Goal: Contribute content

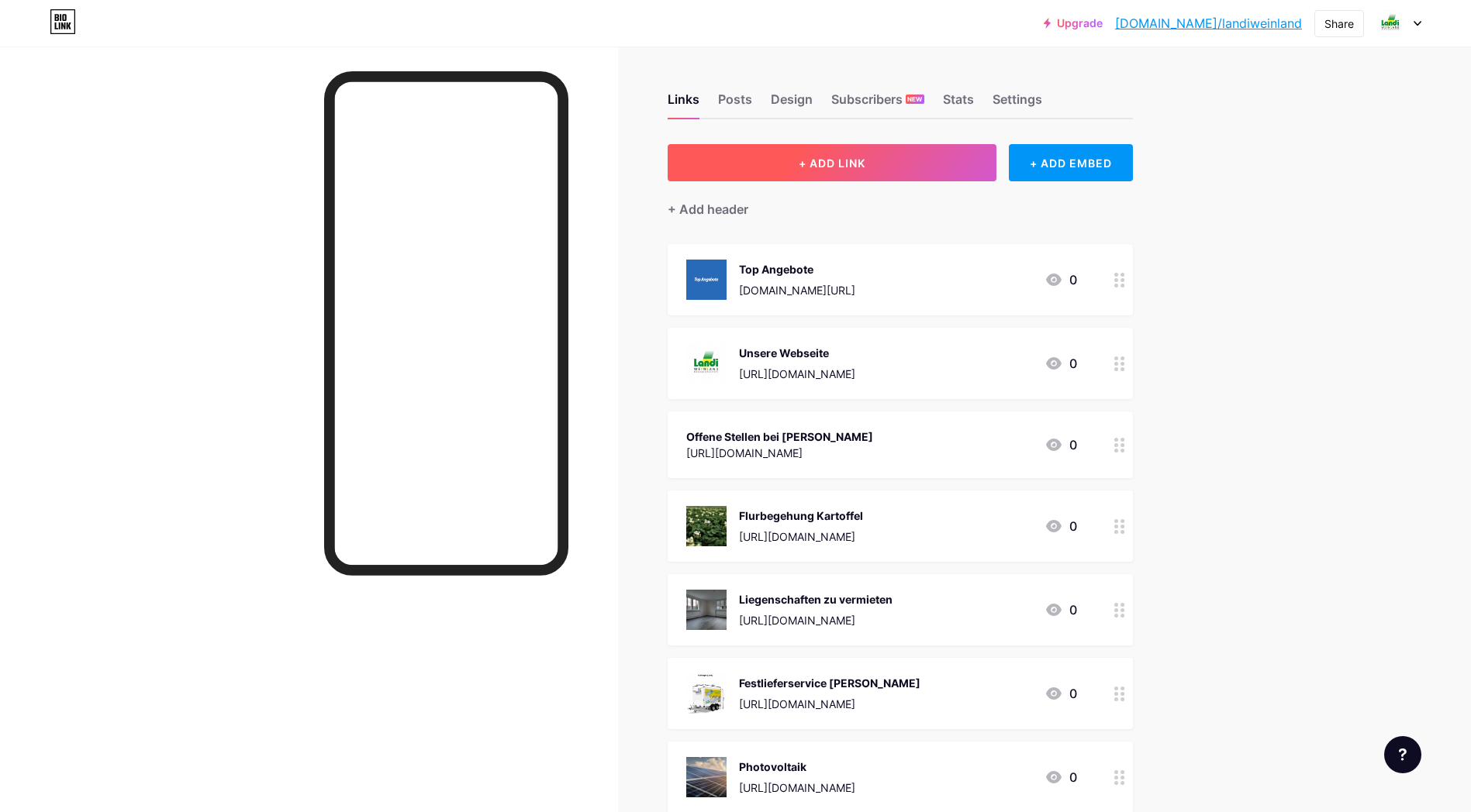
click at [867, 153] on button "+ ADD LINK" at bounding box center [832, 163] width 329 height 37
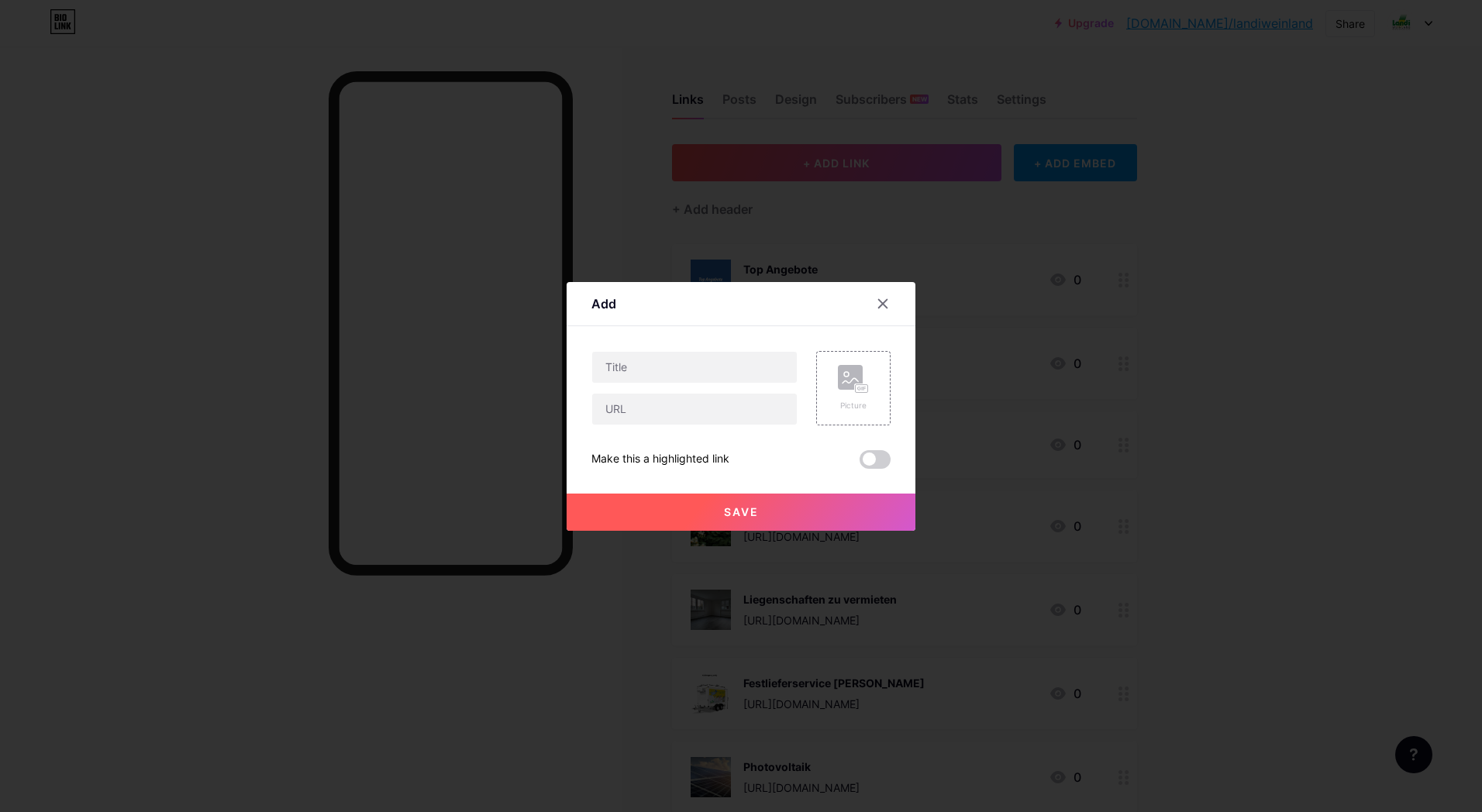
click at [618, 351] on div "Content YouTube Play YouTube video without leaving your page. ADD Vimeo Play Vi…" at bounding box center [741, 398] width 299 height 143
click at [617, 369] on input "text" at bounding box center [693, 367] width 205 height 31
click at [624, 412] on input "text" at bounding box center [693, 409] width 205 height 31
paste input "[URL][DOMAIN_NAME]"
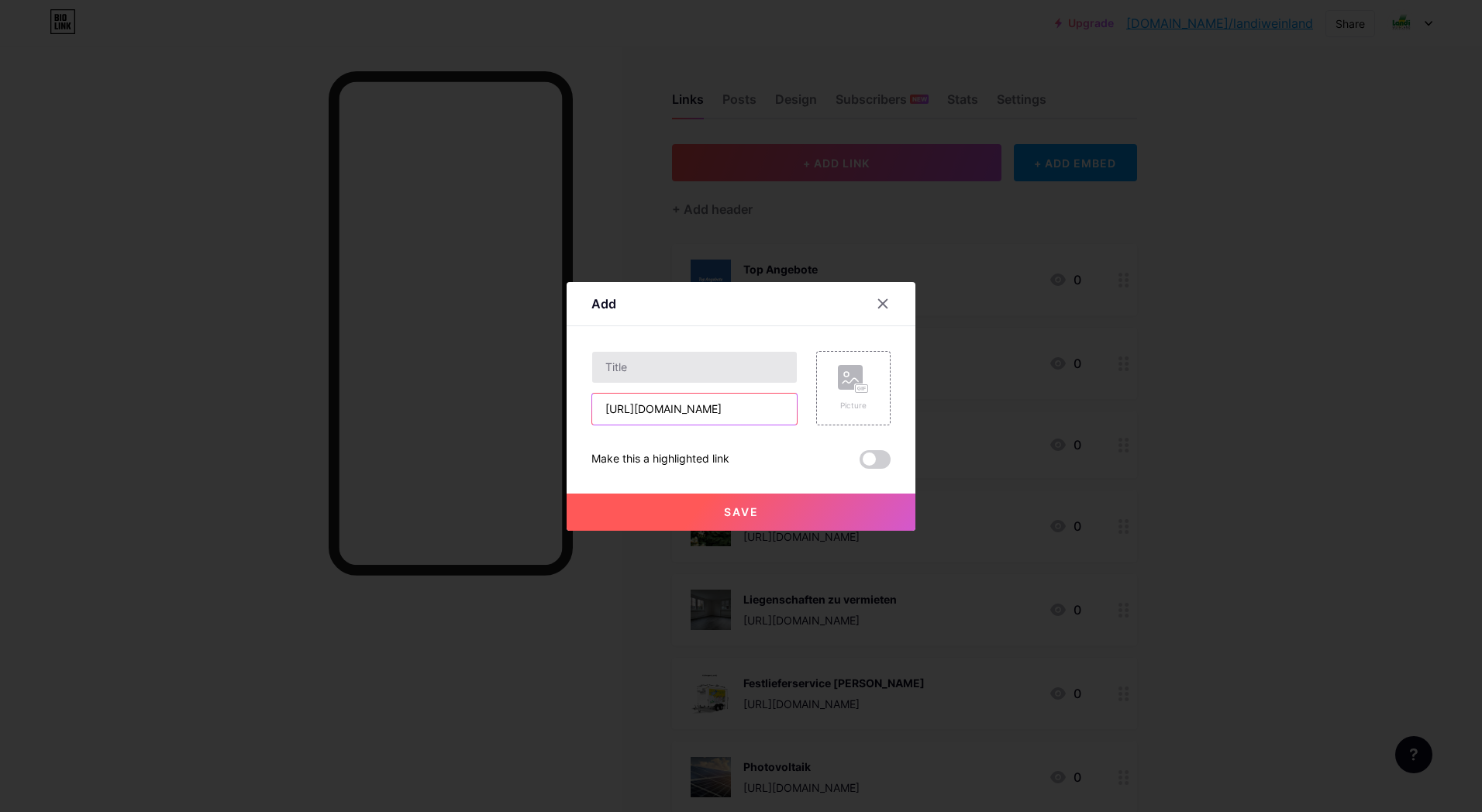
type input "[URL][DOMAIN_NAME]"
click at [634, 373] on input "text" at bounding box center [693, 367] width 205 height 31
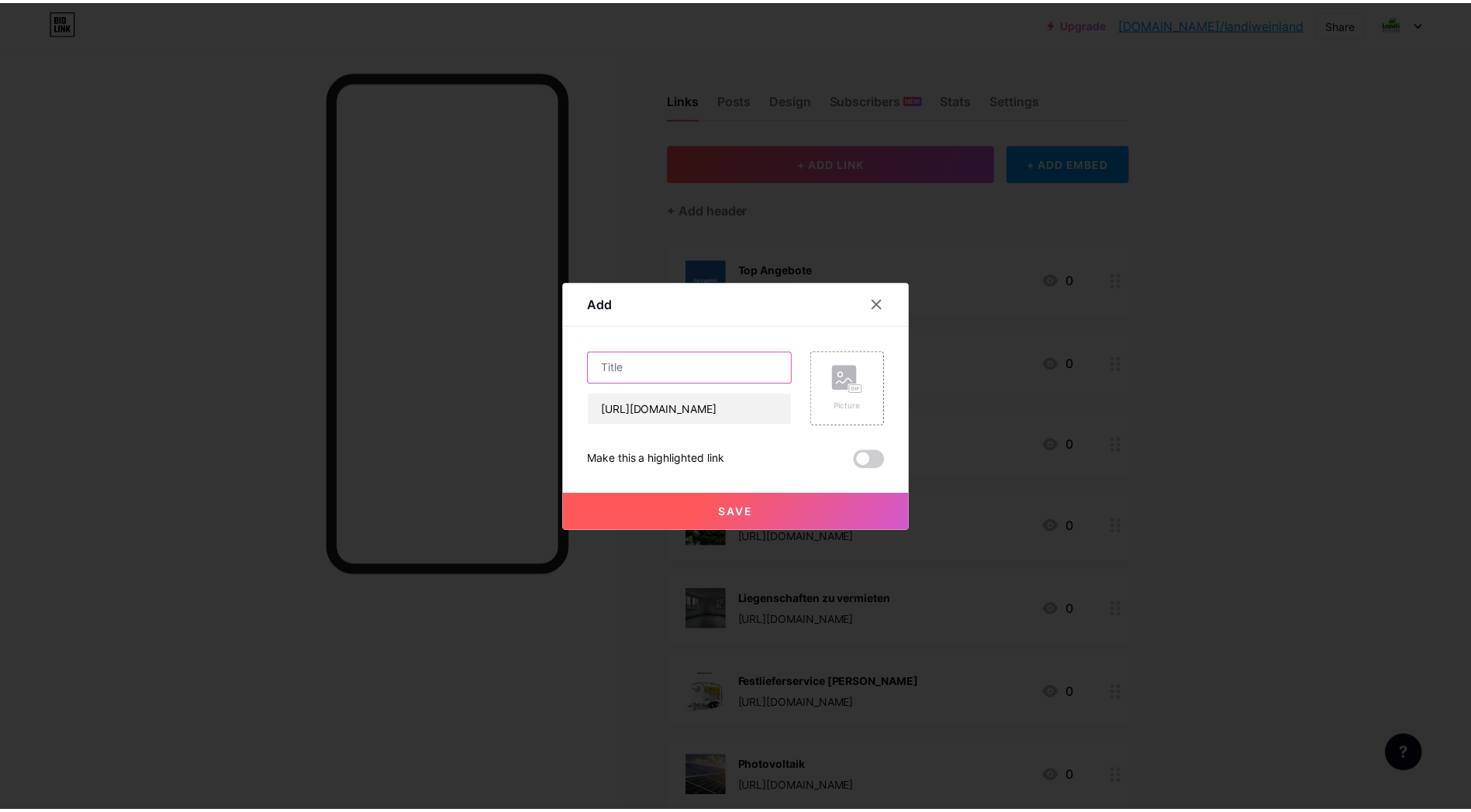
scroll to position [0, 0]
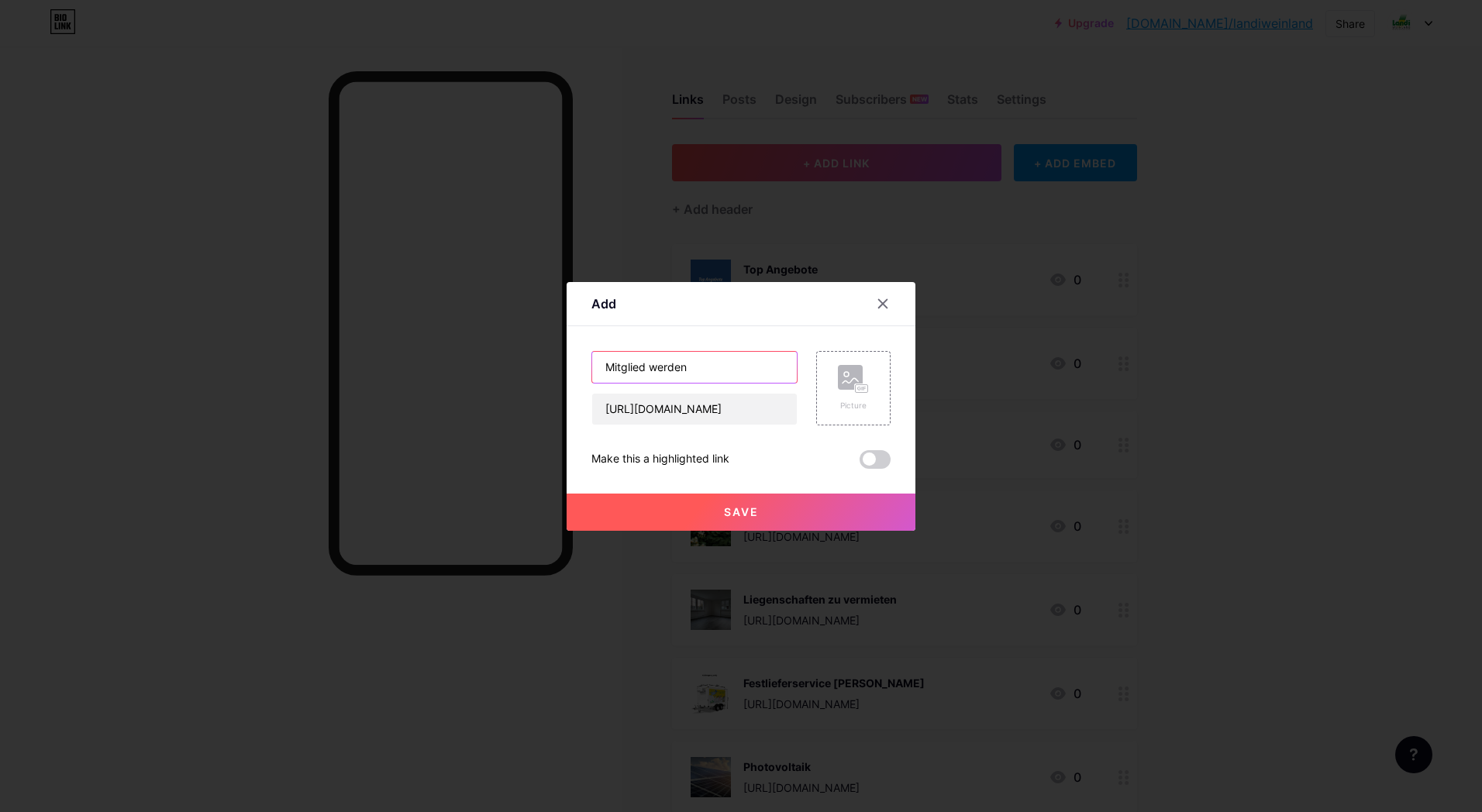
type input "Mitglied werden"
click at [855, 388] on rect at bounding box center [861, 388] width 13 height 8
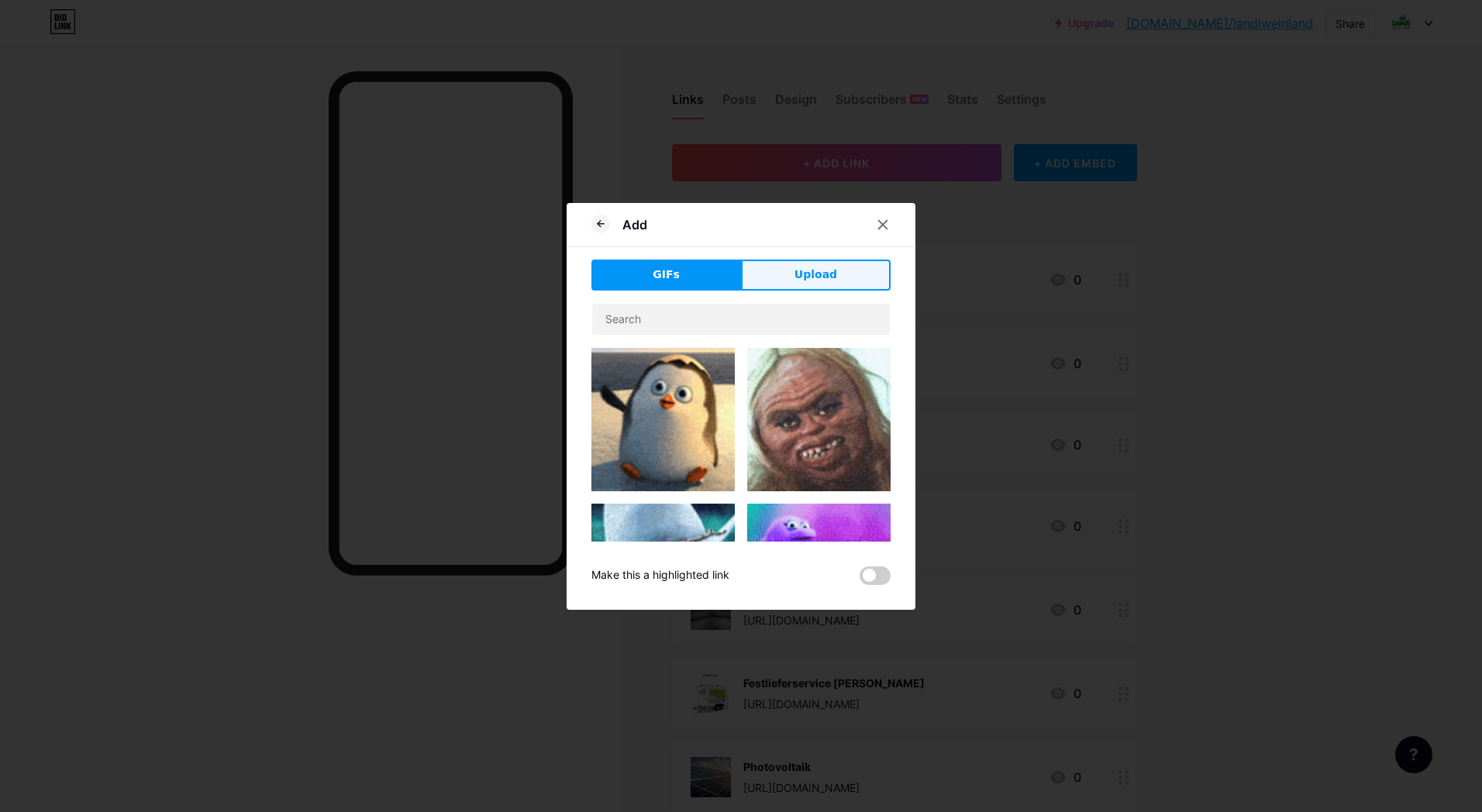
click at [810, 281] on span "Upload" at bounding box center [816, 274] width 43 height 17
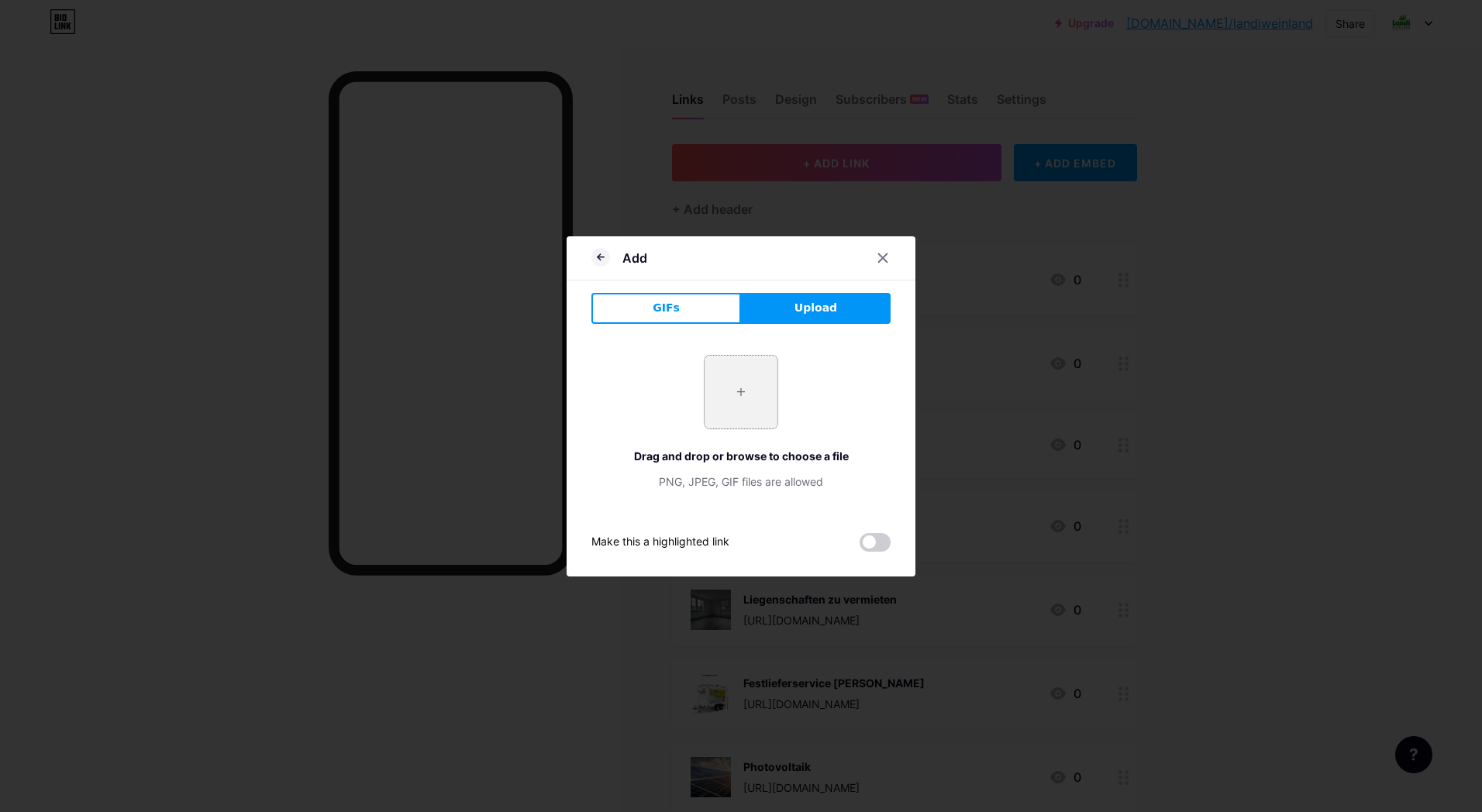
click at [723, 400] on input "file" at bounding box center [741, 392] width 72 height 72
type input "C:\fakepath\Neumitgliederanlass_12.08.2025a.jpg"
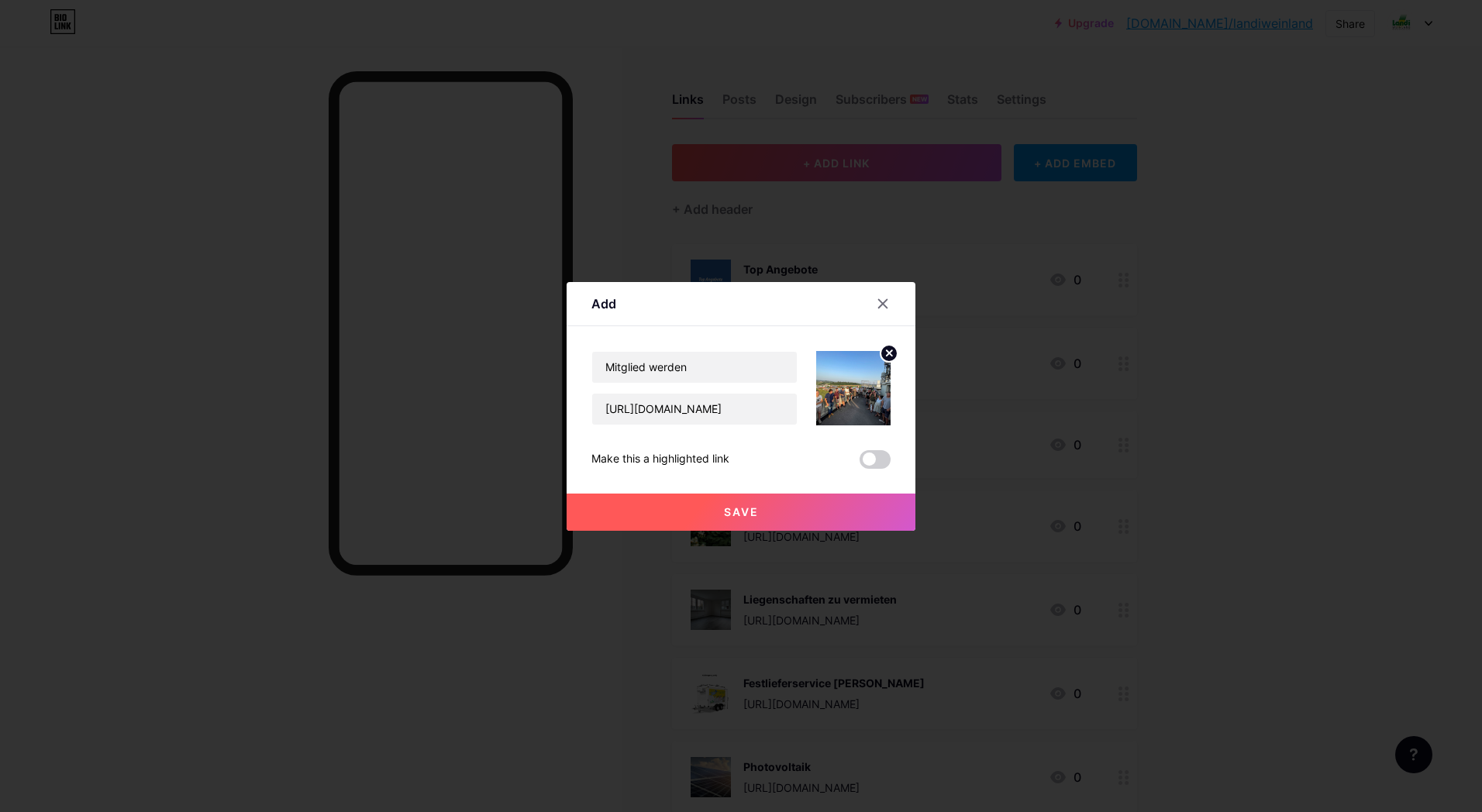
click at [732, 513] on span "Save" at bounding box center [741, 511] width 35 height 13
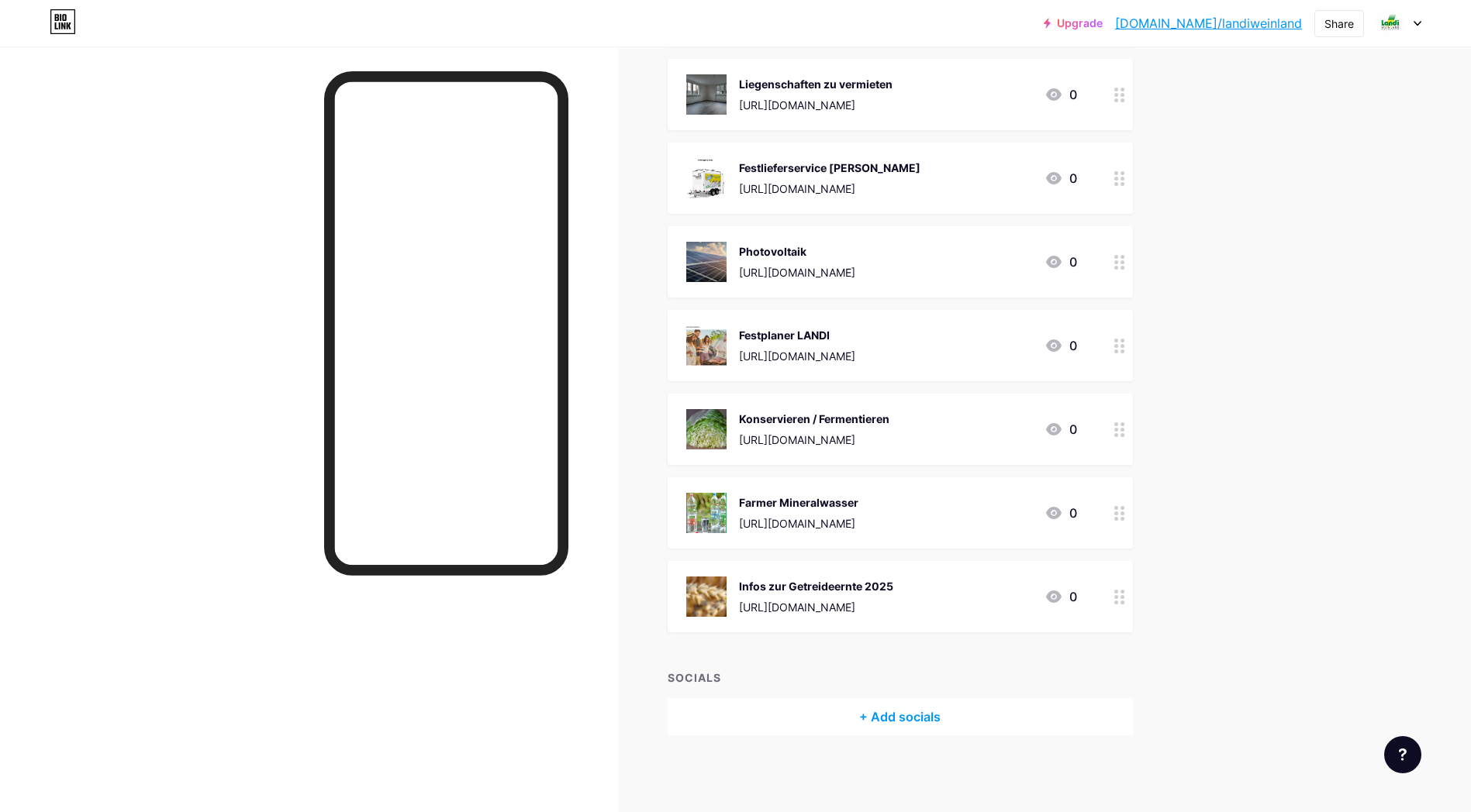
scroll to position [212, 0]
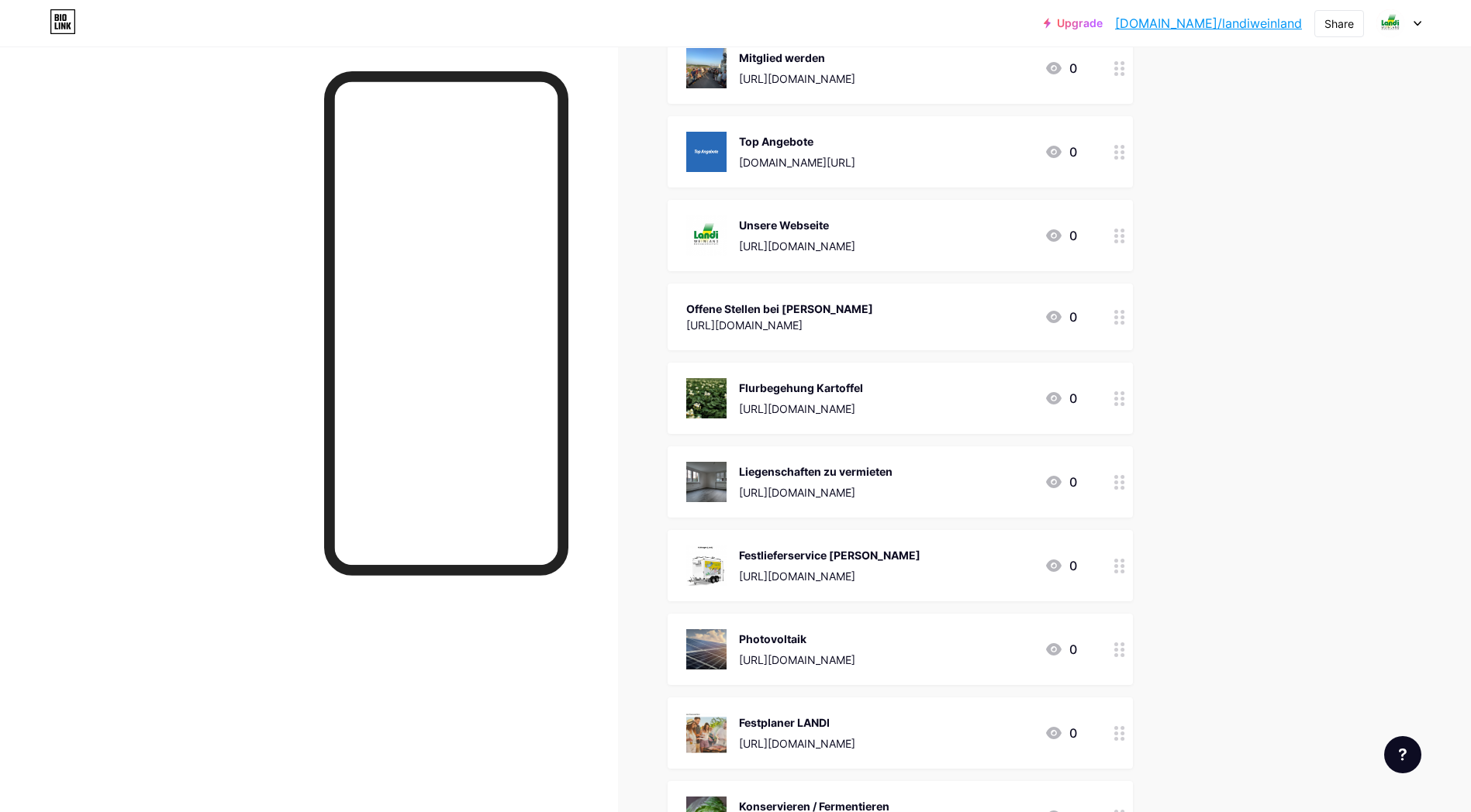
click at [1063, 69] on icon at bounding box center [1054, 68] width 19 height 19
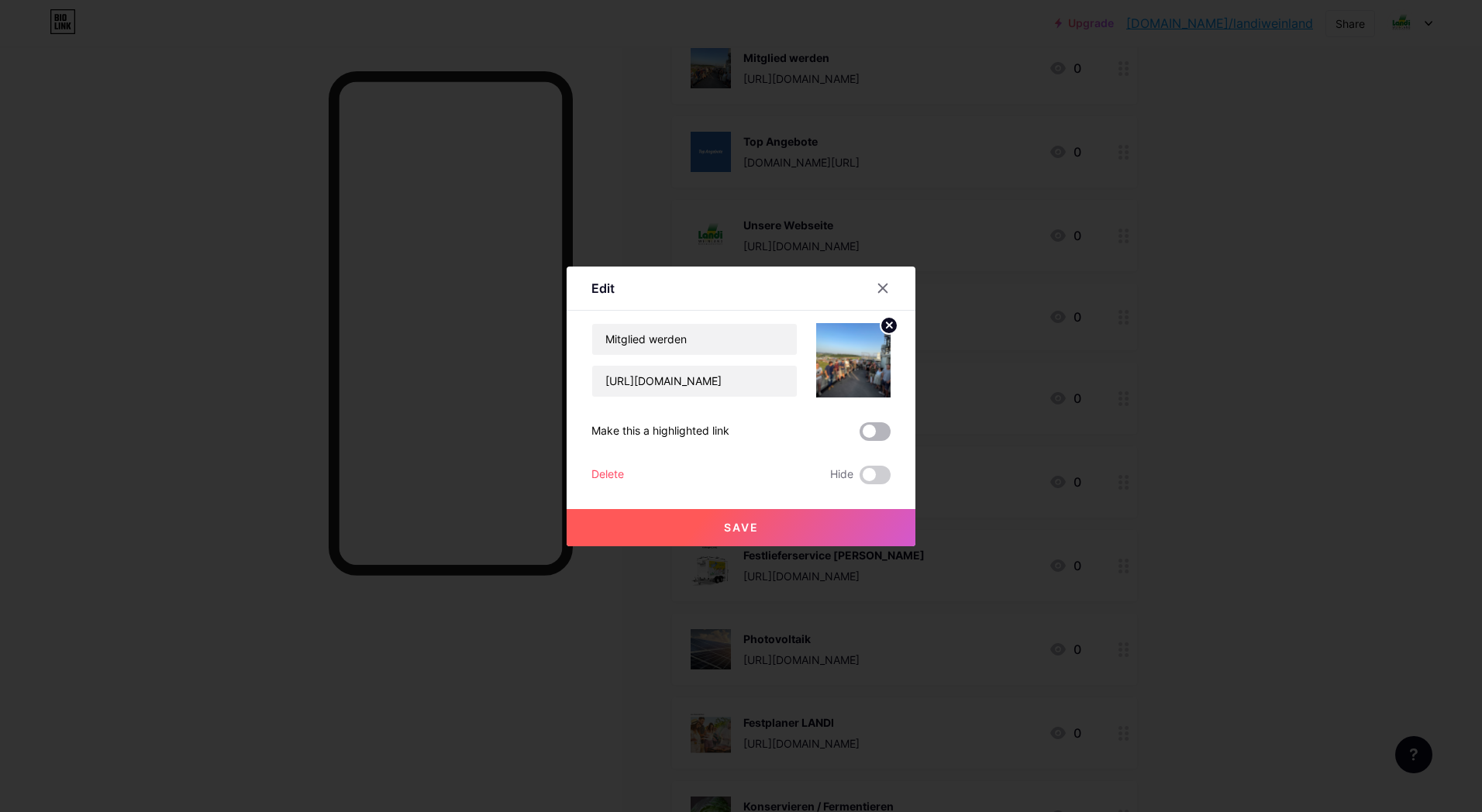
click at [873, 425] on span at bounding box center [875, 431] width 31 height 19
click at [859, 436] on input "checkbox" at bounding box center [859, 436] width 0 height 0
click at [735, 531] on span "Save" at bounding box center [741, 527] width 35 height 13
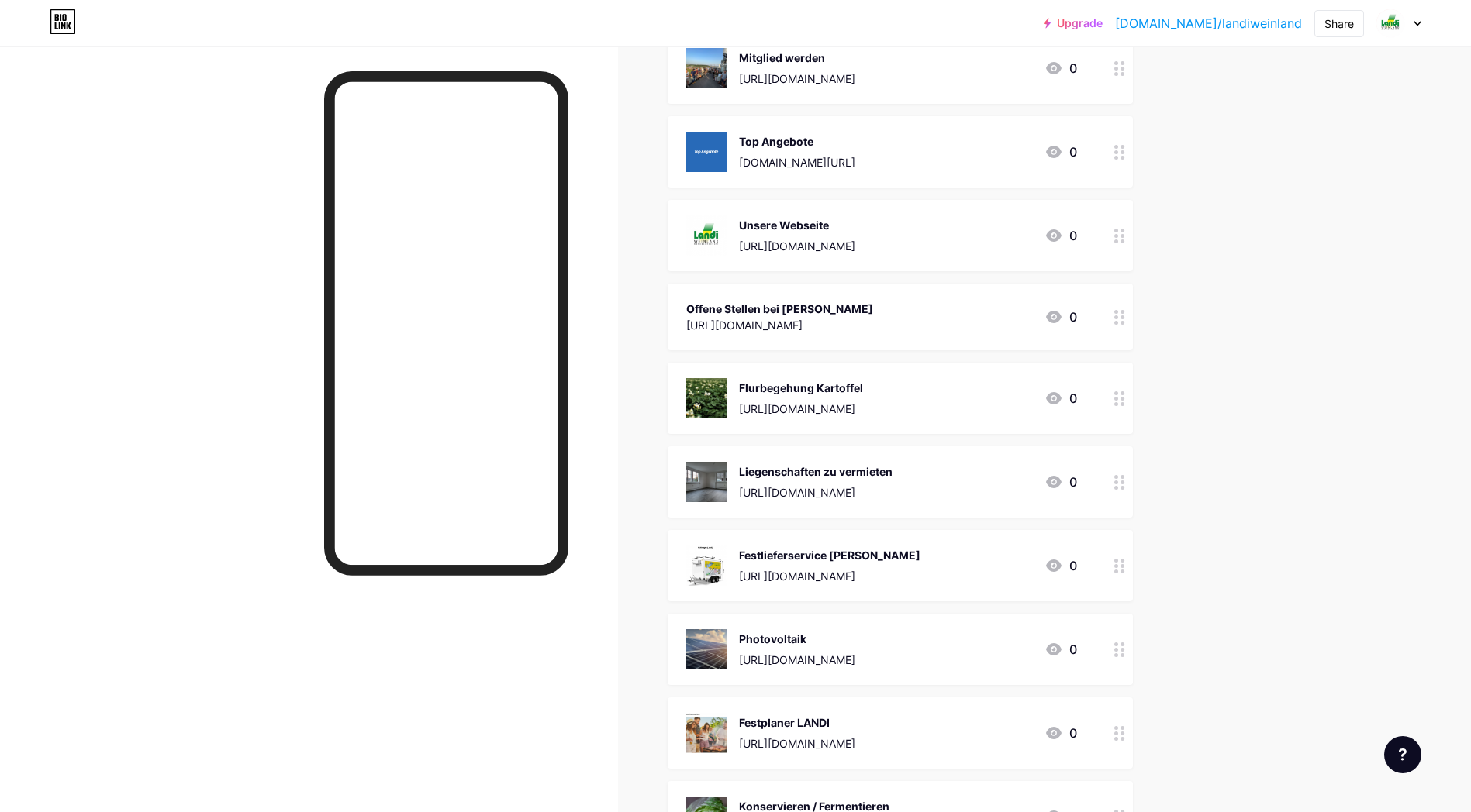
click at [800, 73] on div "[URL][DOMAIN_NAME]" at bounding box center [797, 78] width 117 height 17
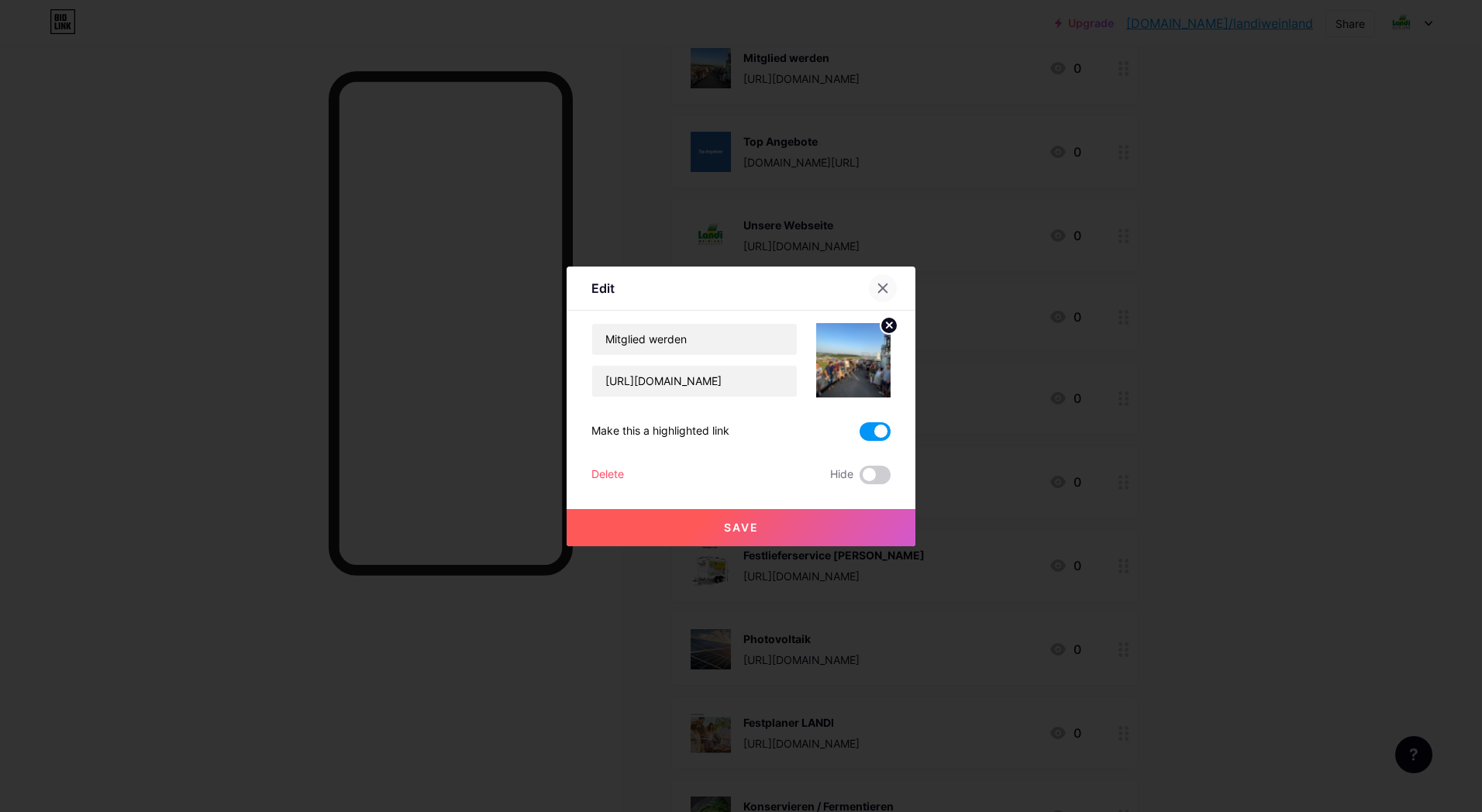
click at [884, 289] on div at bounding box center [883, 288] width 27 height 27
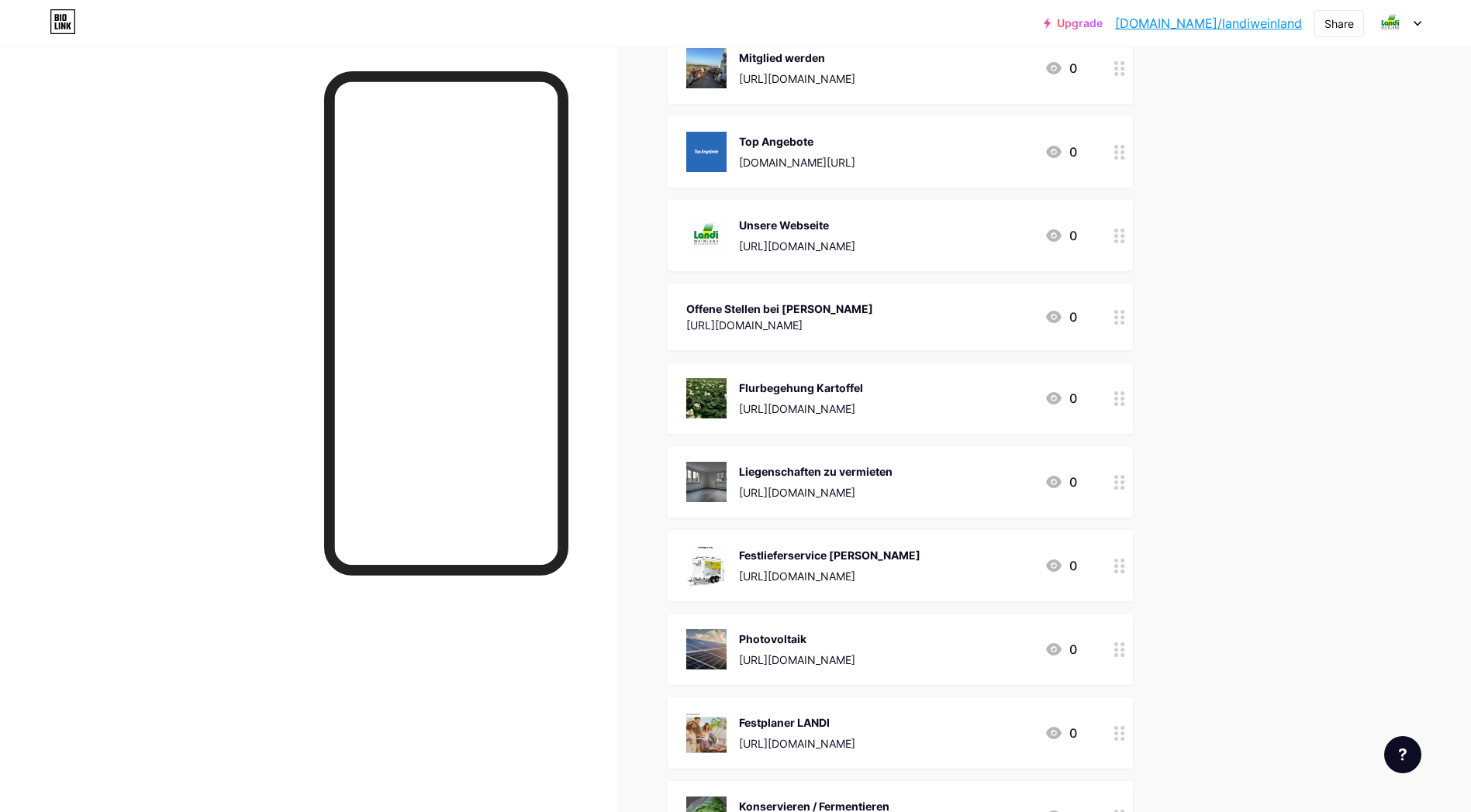
click at [1072, 69] on div "0" at bounding box center [1060, 68] width 32 height 19
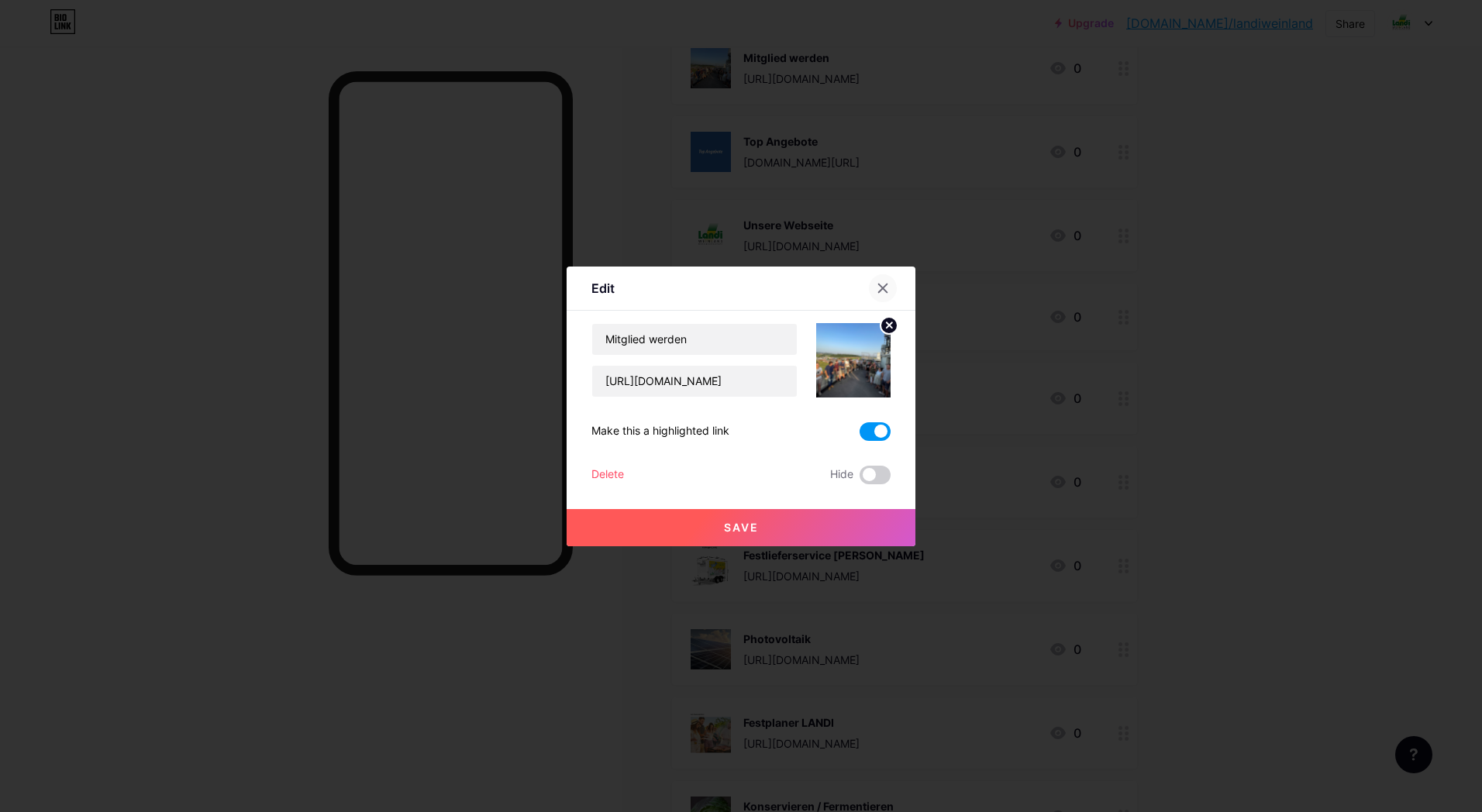
click at [878, 286] on icon at bounding box center [883, 288] width 13 height 13
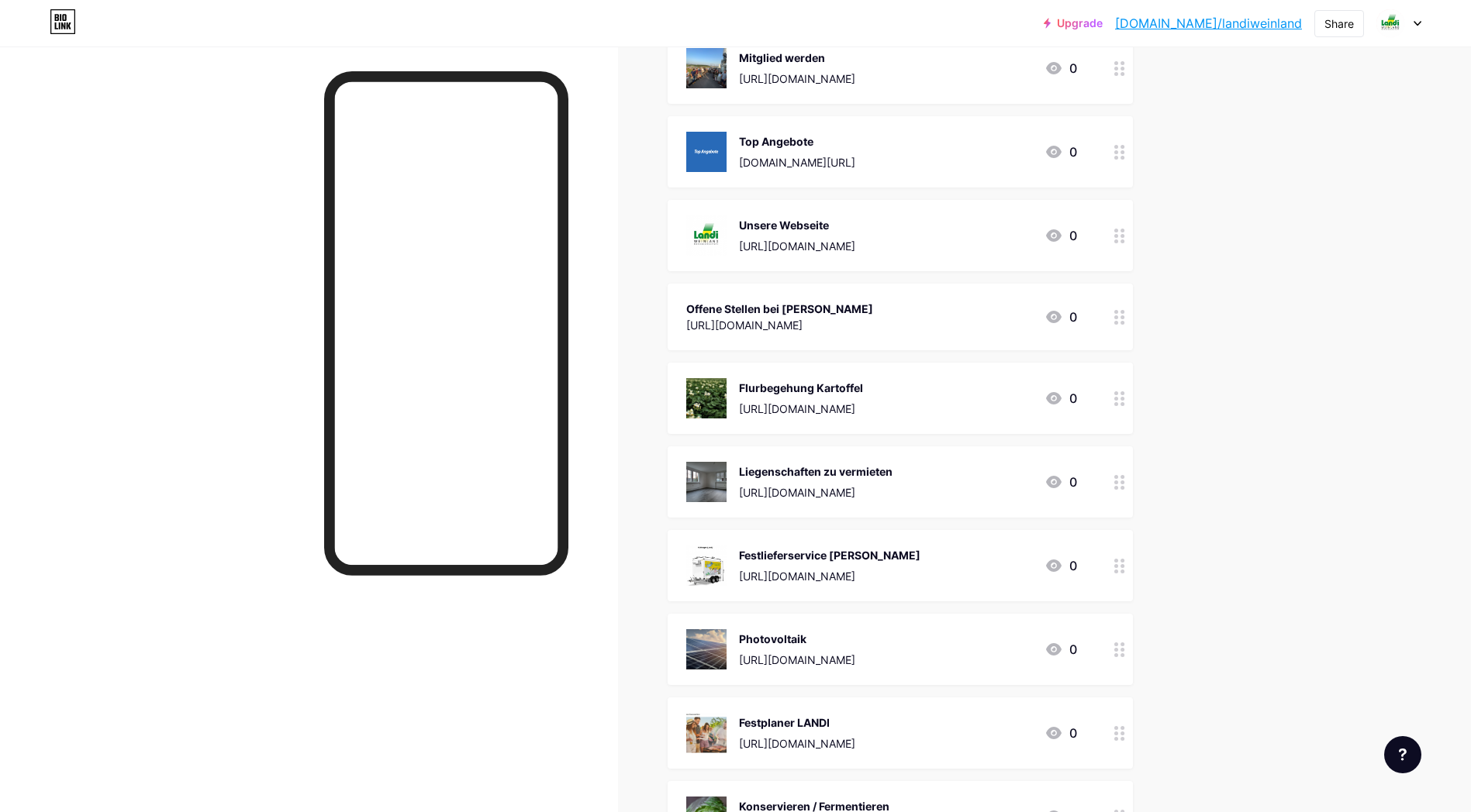
click at [1125, 71] on icon at bounding box center [1119, 69] width 11 height 15
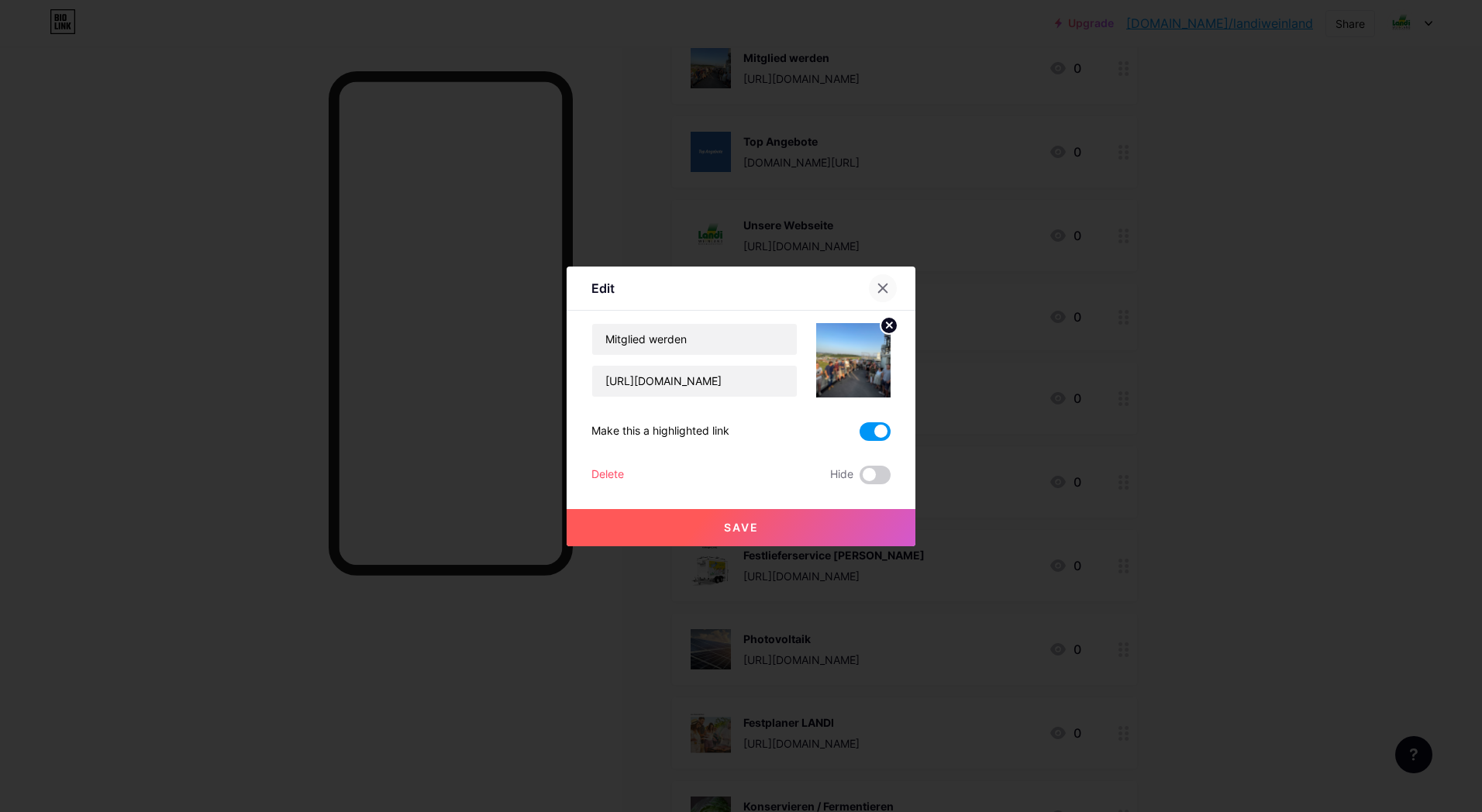
click at [877, 289] on icon at bounding box center [883, 288] width 13 height 13
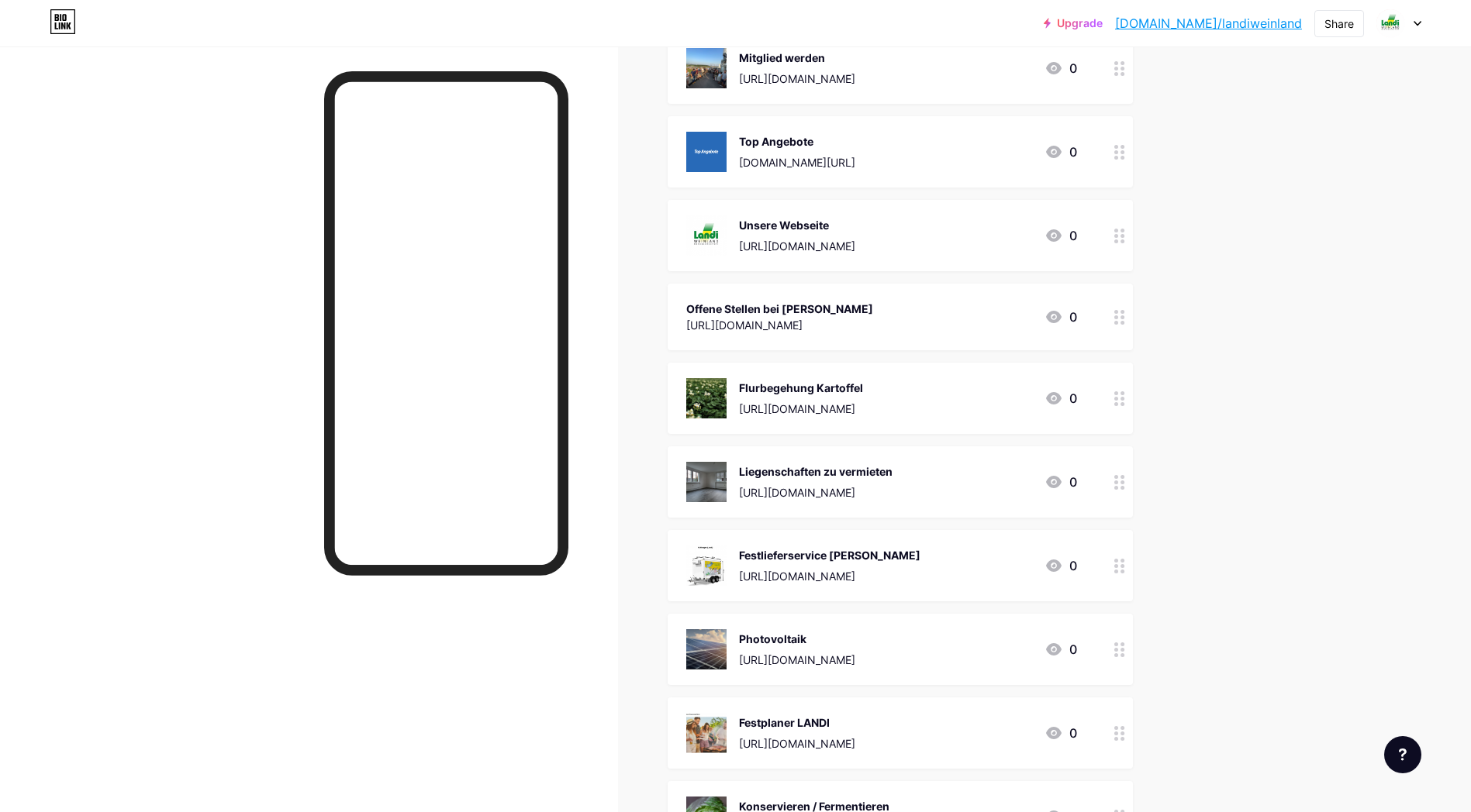
scroll to position [0, 0]
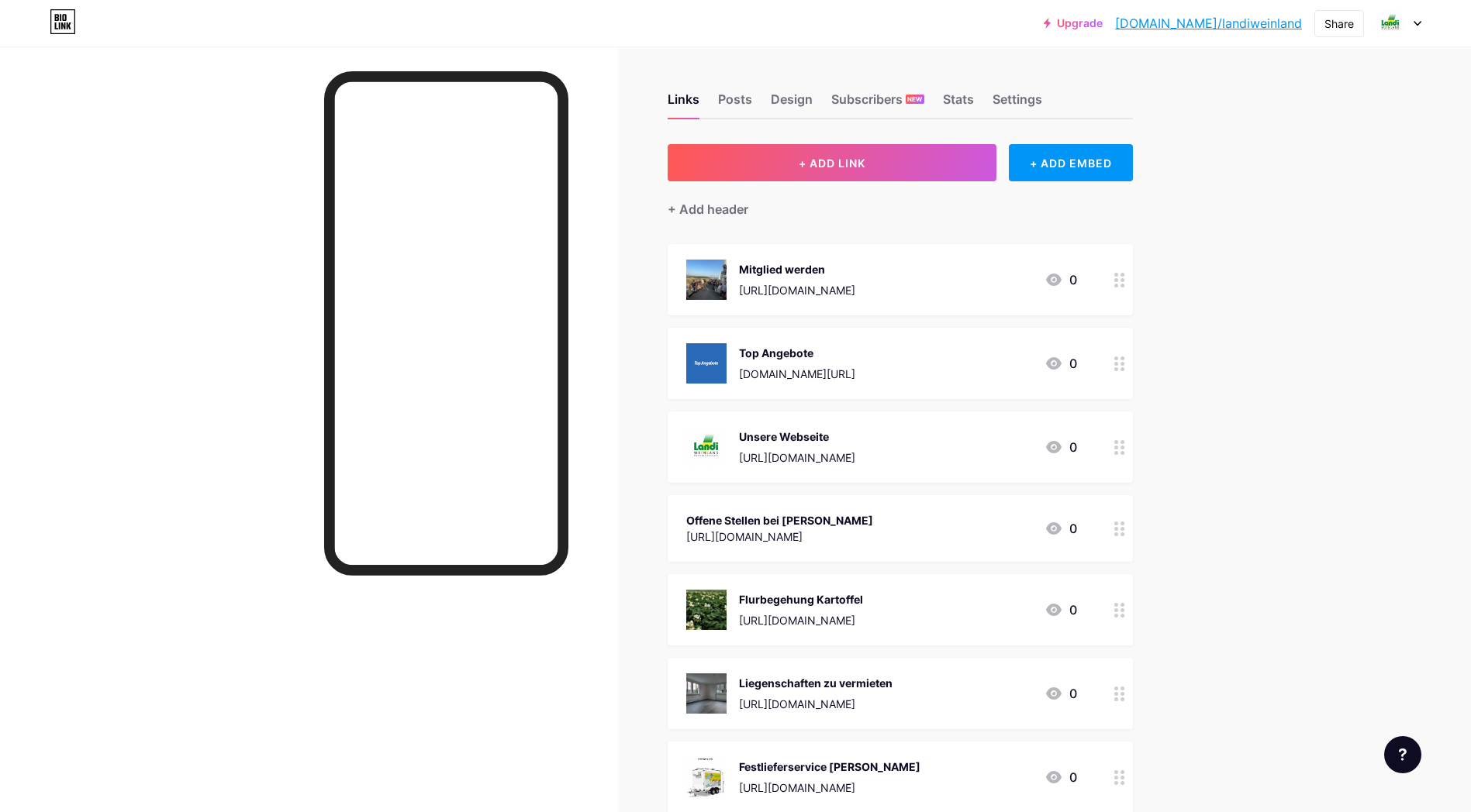
click at [67, 17] on icon at bounding box center [63, 21] width 26 height 24
click at [741, 102] on div "Posts" at bounding box center [735, 104] width 34 height 27
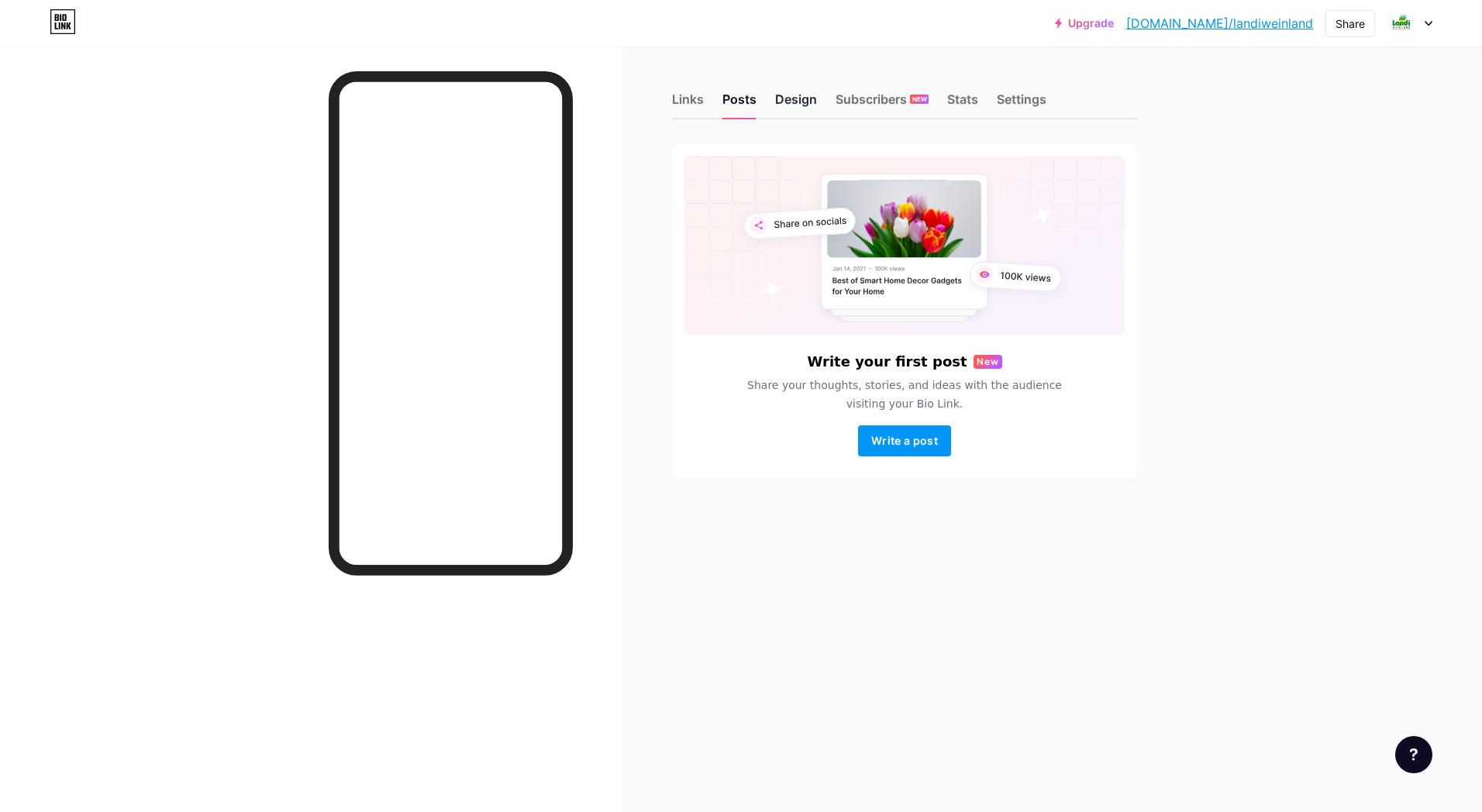
click at [800, 101] on div "Design" at bounding box center [795, 104] width 42 height 27
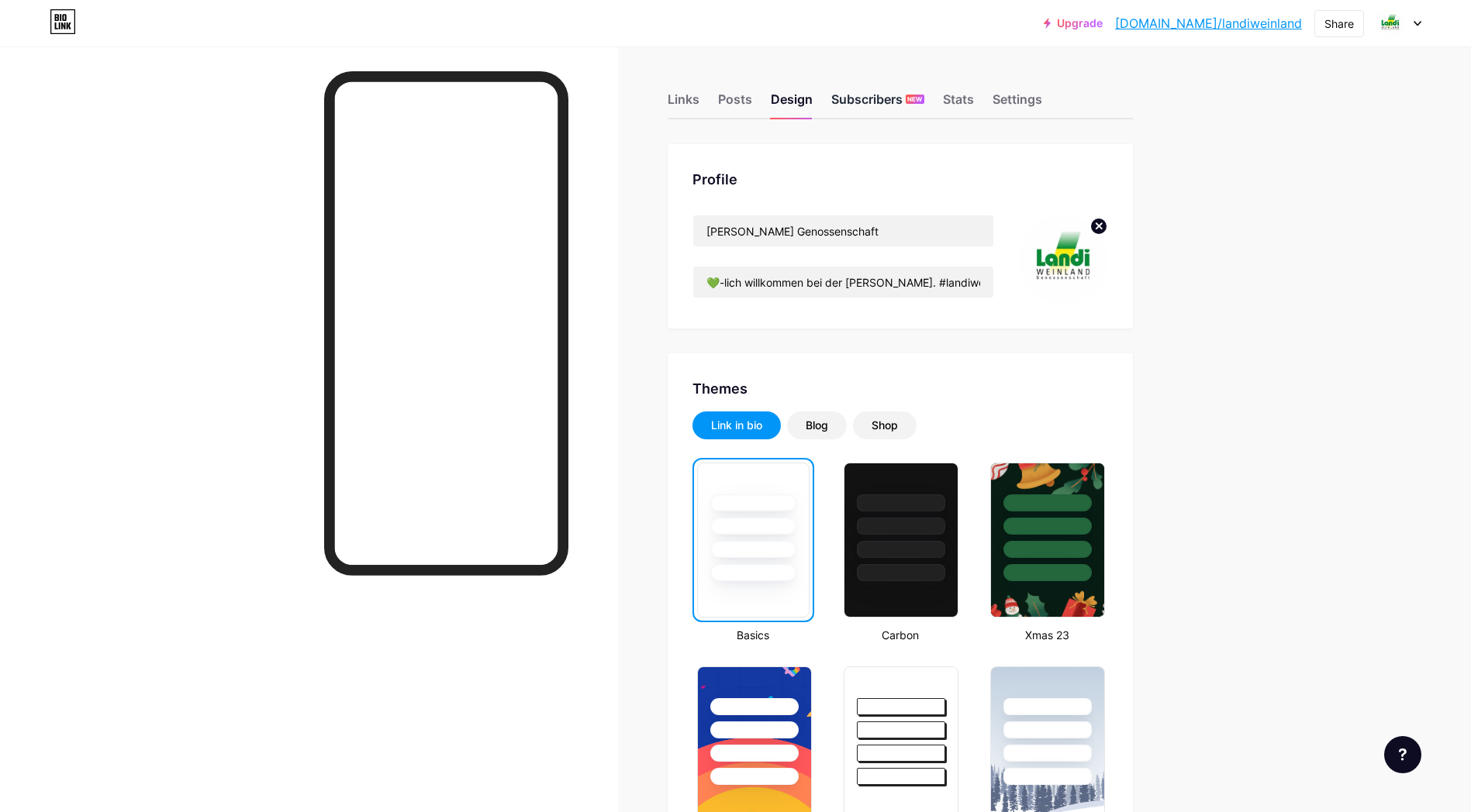
click at [874, 98] on div "Subscribers NEW" at bounding box center [877, 104] width 93 height 27
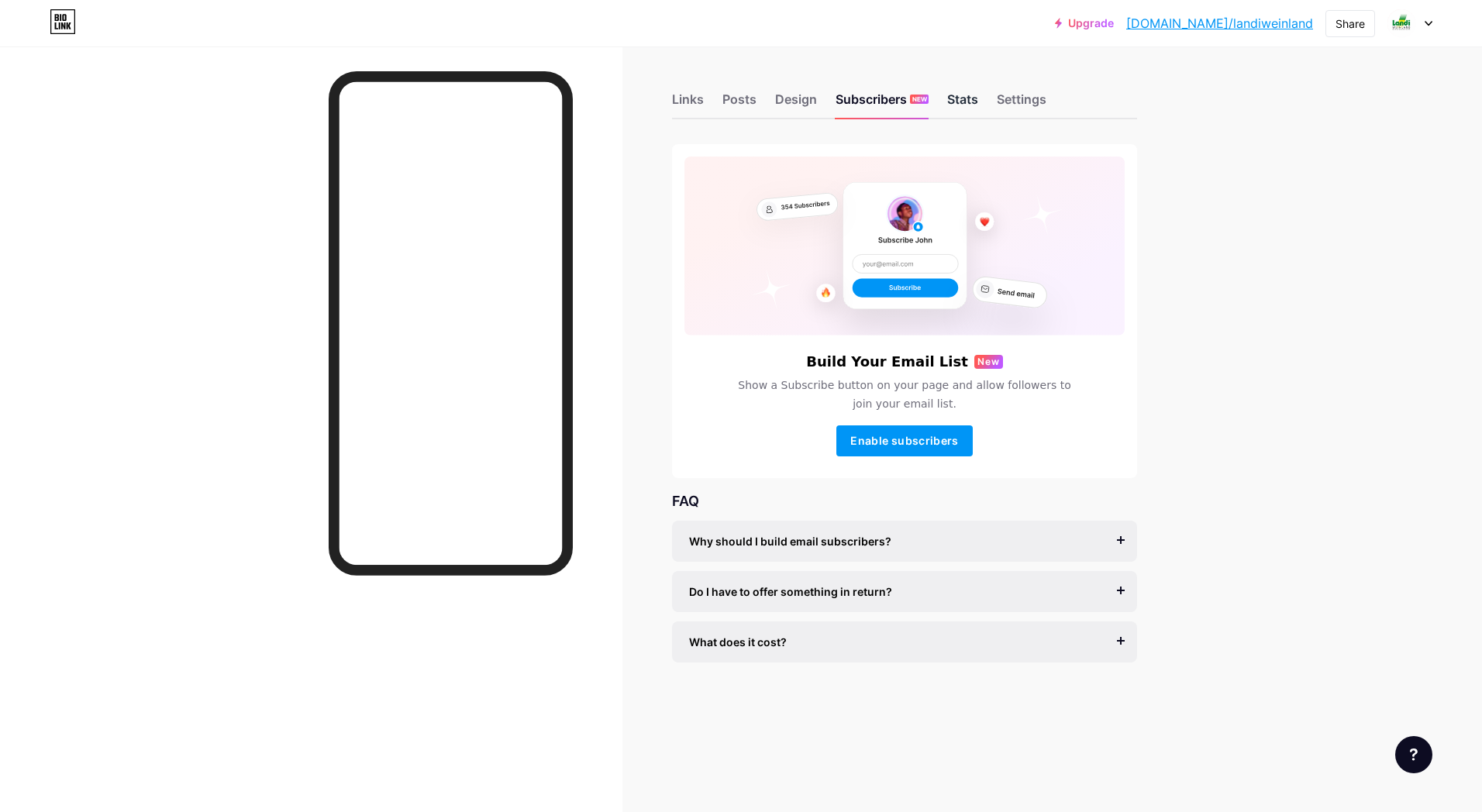
click at [960, 108] on div "Stats" at bounding box center [963, 104] width 31 height 27
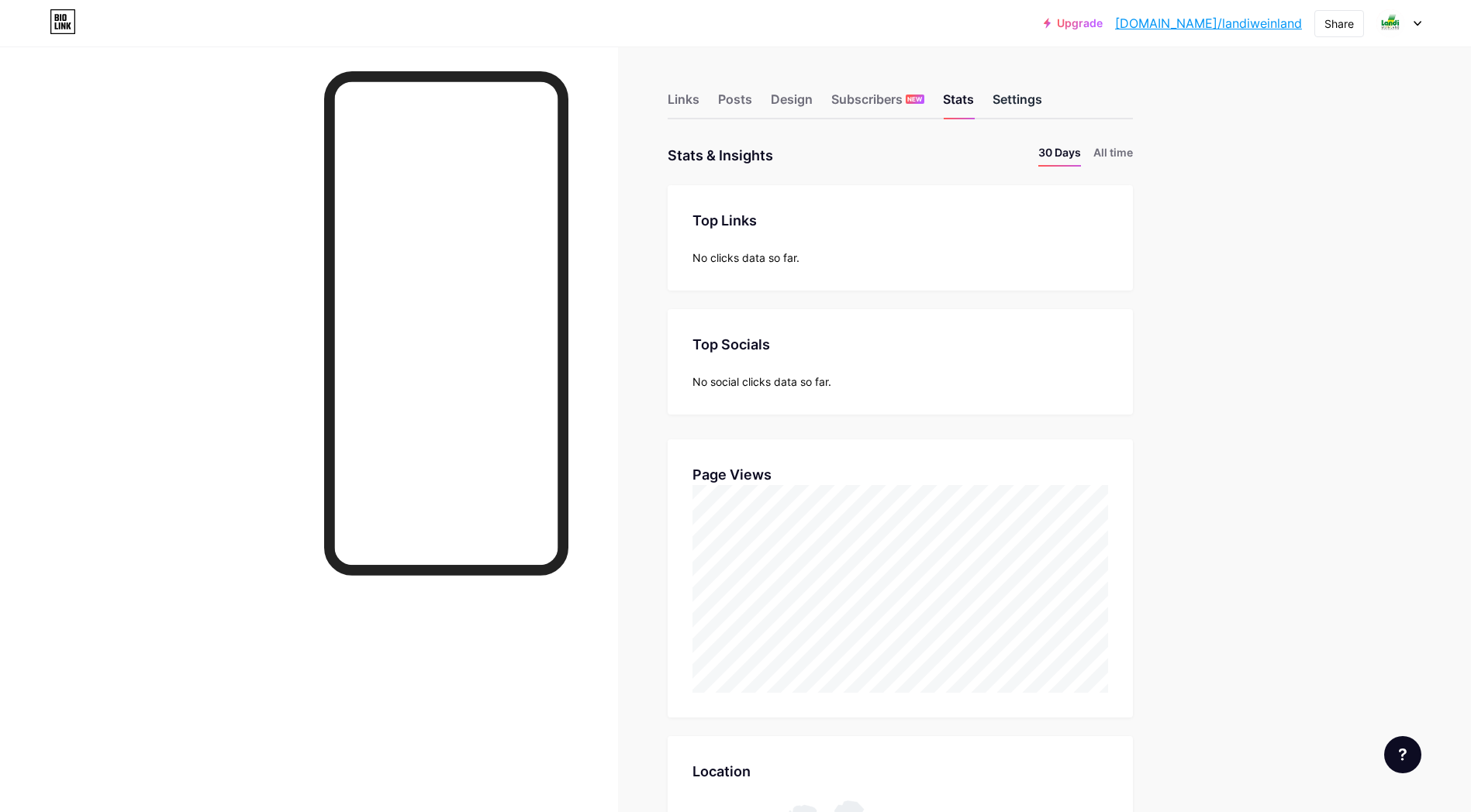
click at [1019, 99] on div "Settings" at bounding box center [1017, 104] width 50 height 27
